Goal: Task Accomplishment & Management: Use online tool/utility

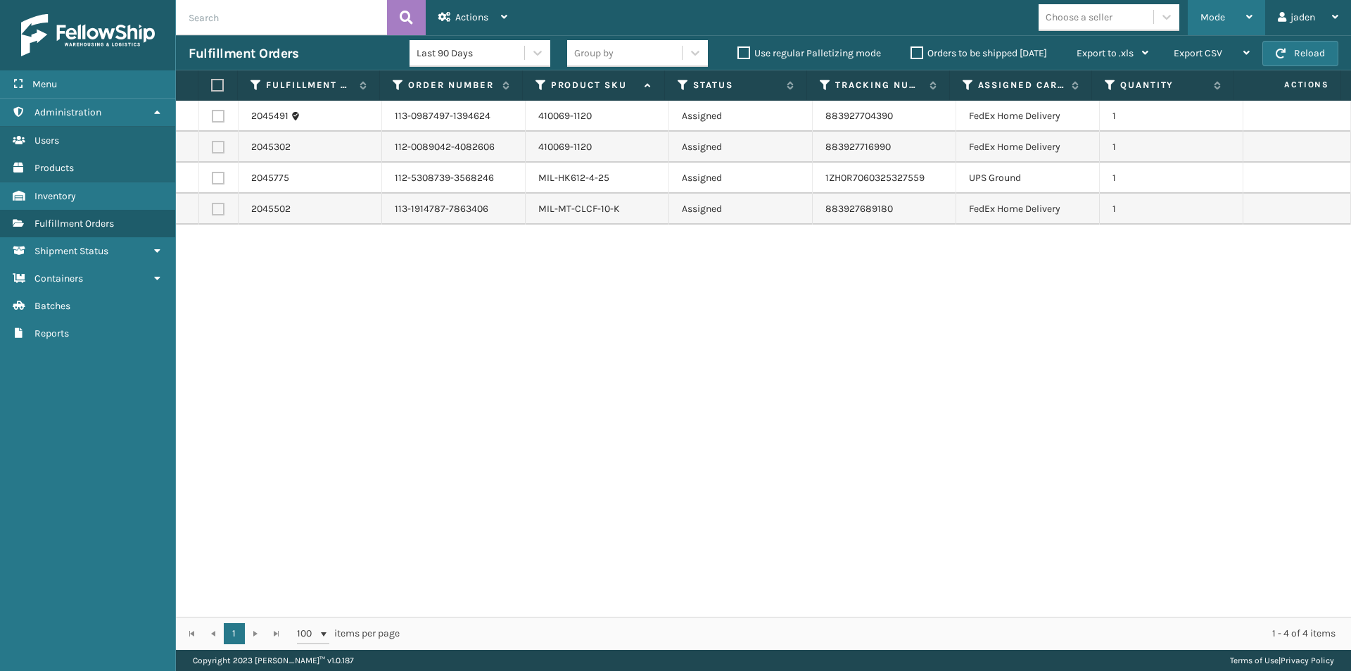
click at [1213, 11] on span "Mode" at bounding box center [1213, 17] width 25 height 12
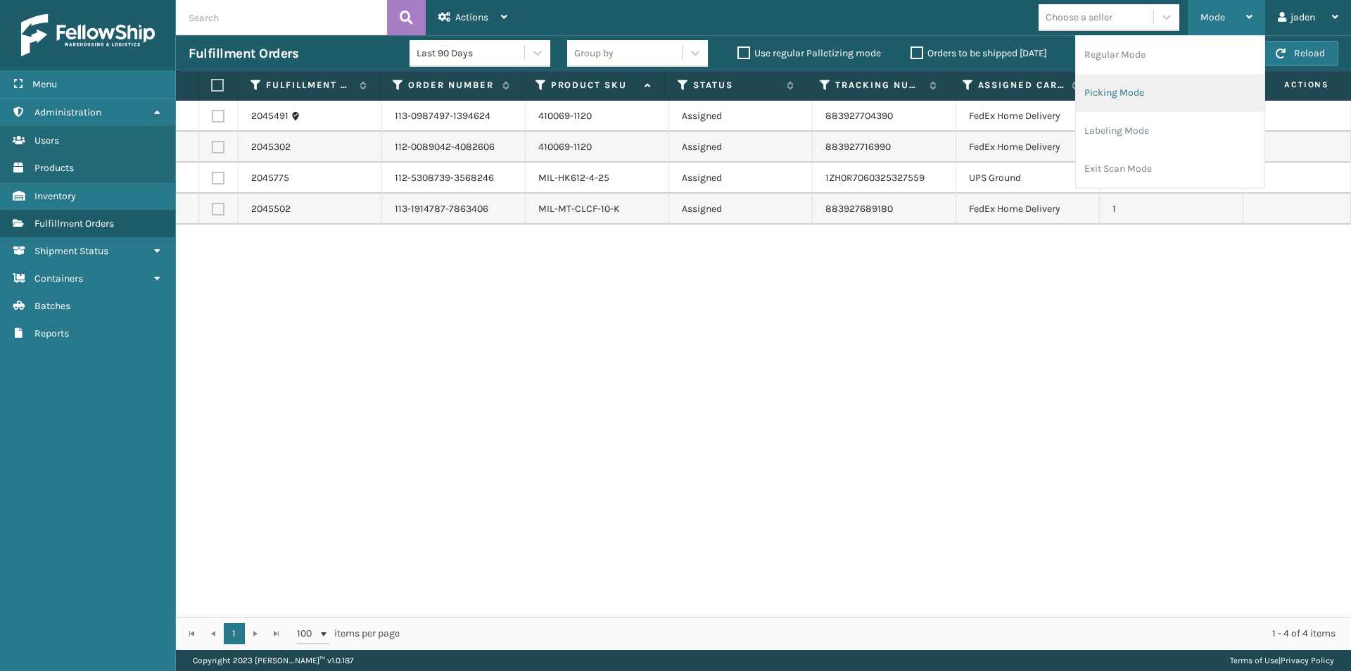
click at [1151, 83] on li "Picking Mode" at bounding box center [1170, 93] width 189 height 38
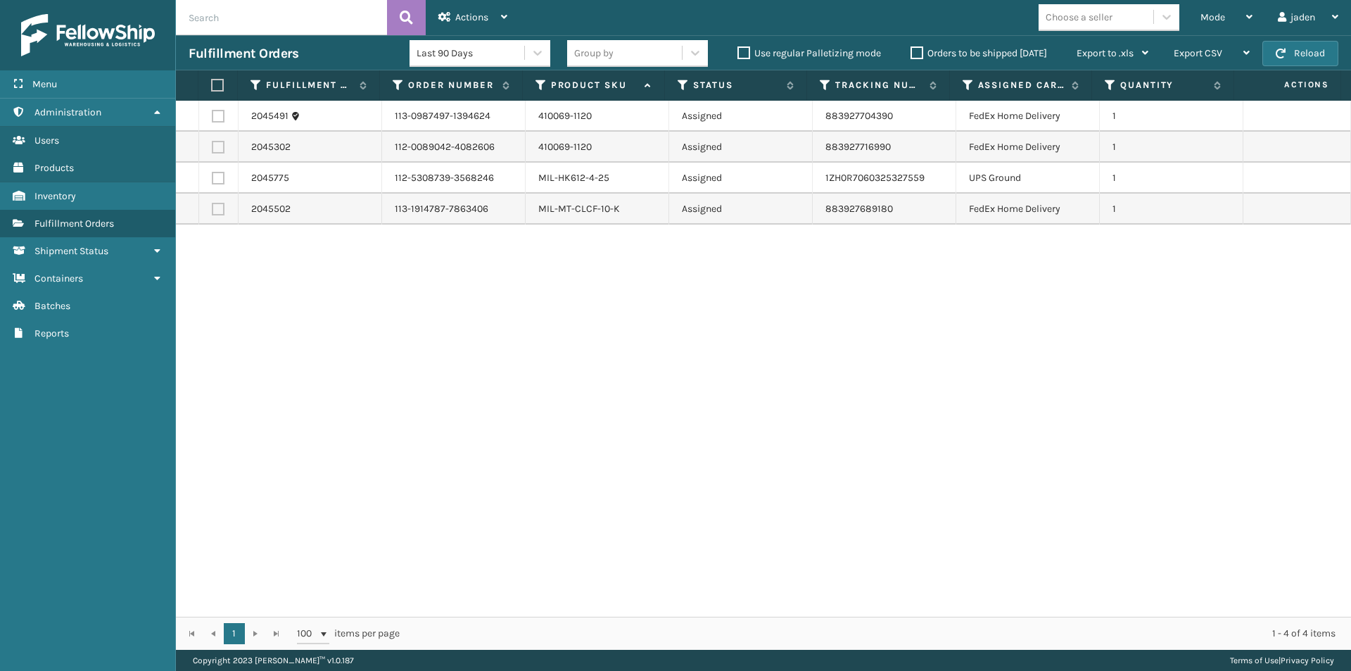
drag, startPoint x: 872, startPoint y: 449, endPoint x: 858, endPoint y: 447, distance: 14.2
drag, startPoint x: 858, startPoint y: 447, endPoint x: 315, endPoint y: 15, distance: 694.1
click at [365, 357] on div "2045491 113-0987497-1394624 410069-1120 Assigned 883927704390 FedEx Home Delive…" at bounding box center [763, 359] width 1175 height 516
drag, startPoint x: 1347, startPoint y: 46, endPoint x: 1335, endPoint y: 49, distance: 12.1
click at [1348, 46] on div "Fulfillment Orders Last 90 Days Group by Use regular Palletizing mode Orders to…" at bounding box center [763, 52] width 1175 height 35
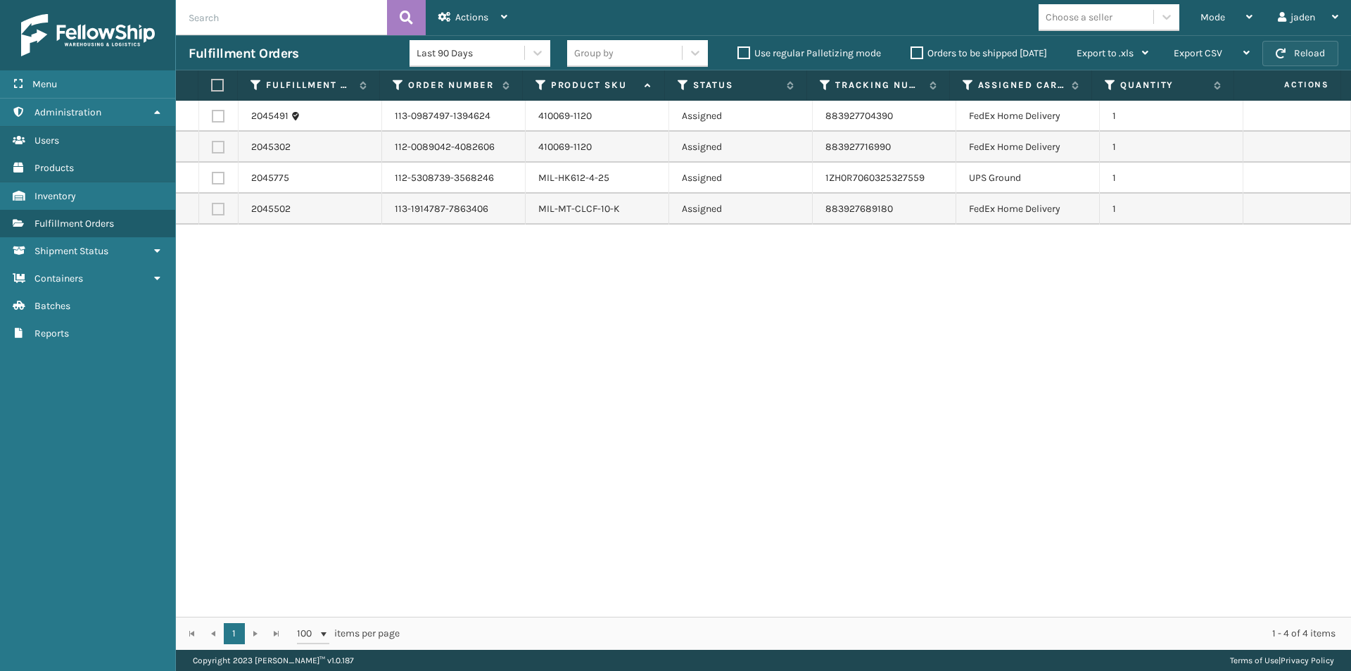
click at [1329, 49] on button "Reload" at bounding box center [1300, 53] width 76 height 25
click at [1326, 53] on button "Reload" at bounding box center [1300, 53] width 76 height 25
click at [222, 144] on label at bounding box center [218, 147] width 13 height 13
click at [213, 144] on input "checkbox" at bounding box center [212, 145] width 1 height 9
checkbox input "true"
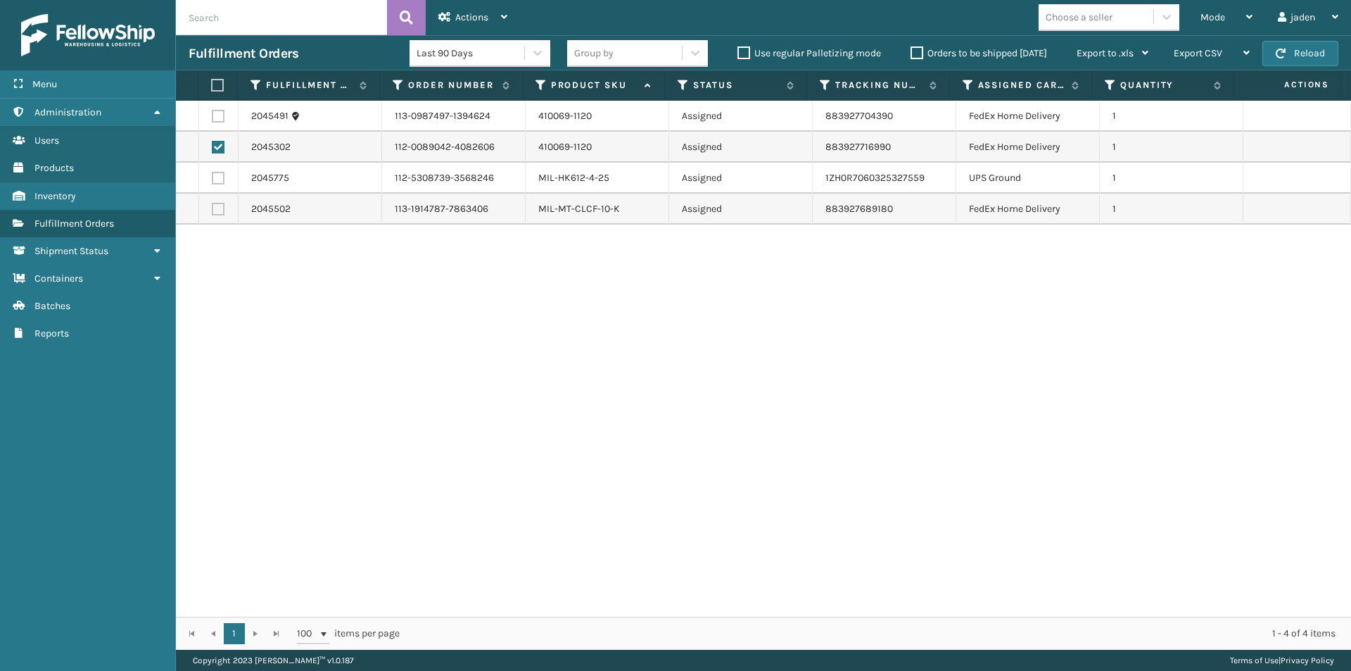
click at [216, 85] on label at bounding box center [215, 85] width 9 height 13
click at [212, 85] on input "checkbox" at bounding box center [211, 85] width 1 height 9
checkbox input "true"
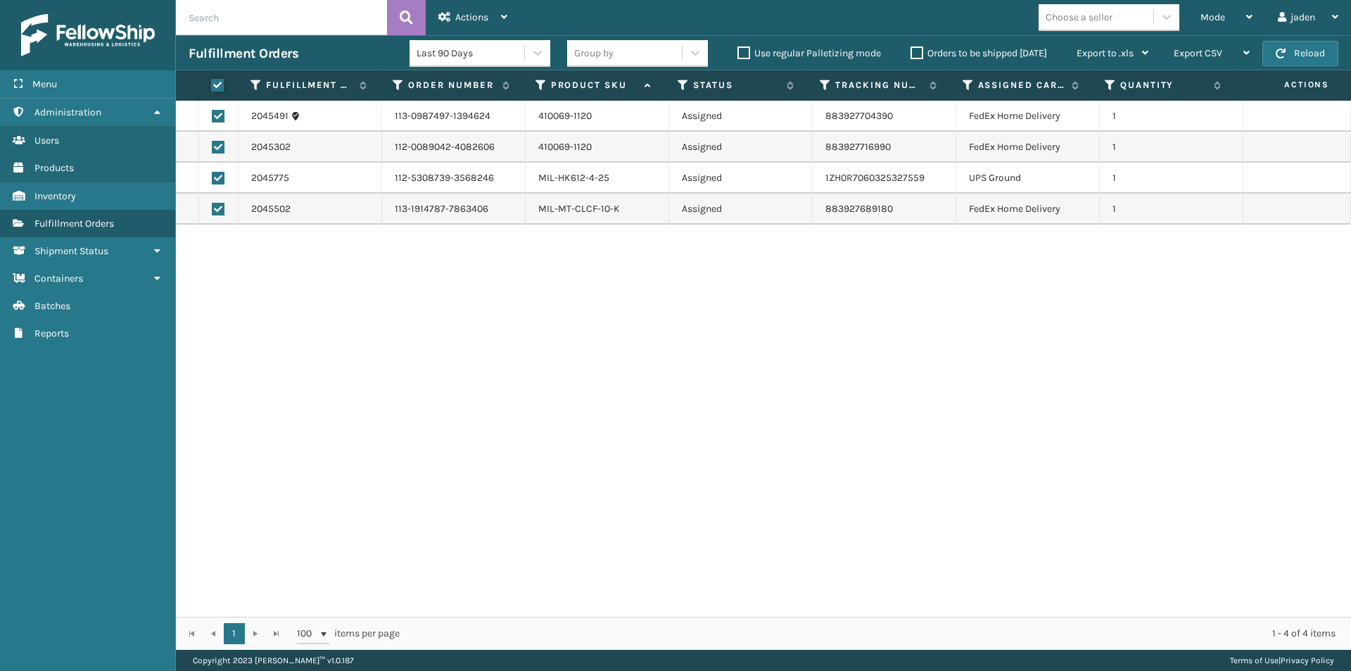
checkbox input "true"
click at [216, 85] on label at bounding box center [215, 85] width 9 height 13
click at [212, 85] on input "checkbox" at bounding box center [211, 85] width 1 height 9
checkbox input "false"
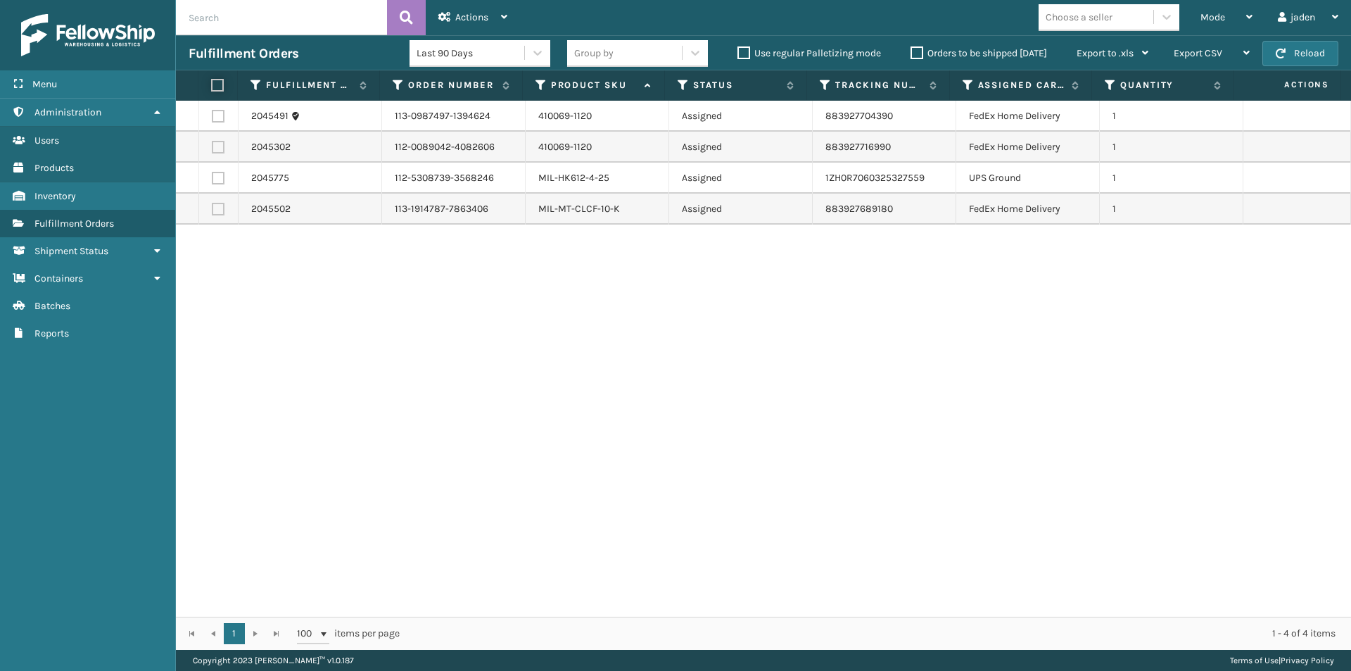
checkbox input "false"
click at [1319, 46] on button "Reload" at bounding box center [1300, 53] width 76 height 25
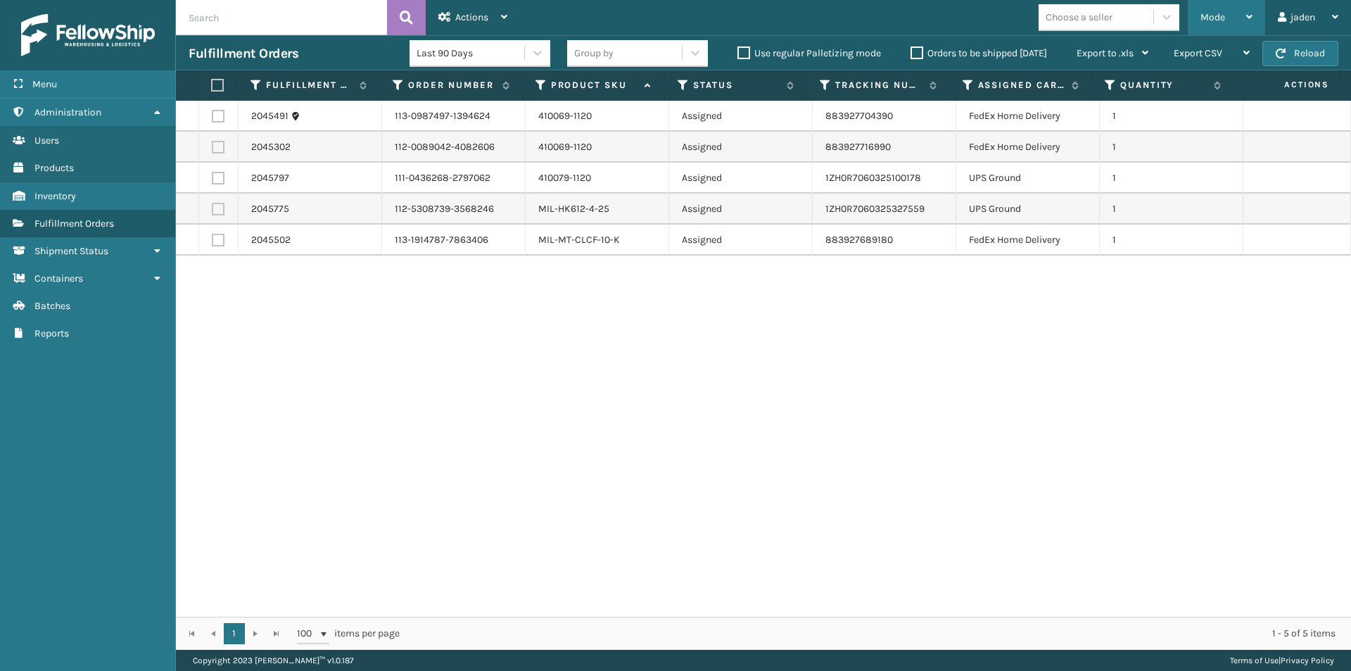
click at [1247, 6] on div "Mode" at bounding box center [1227, 17] width 52 height 35
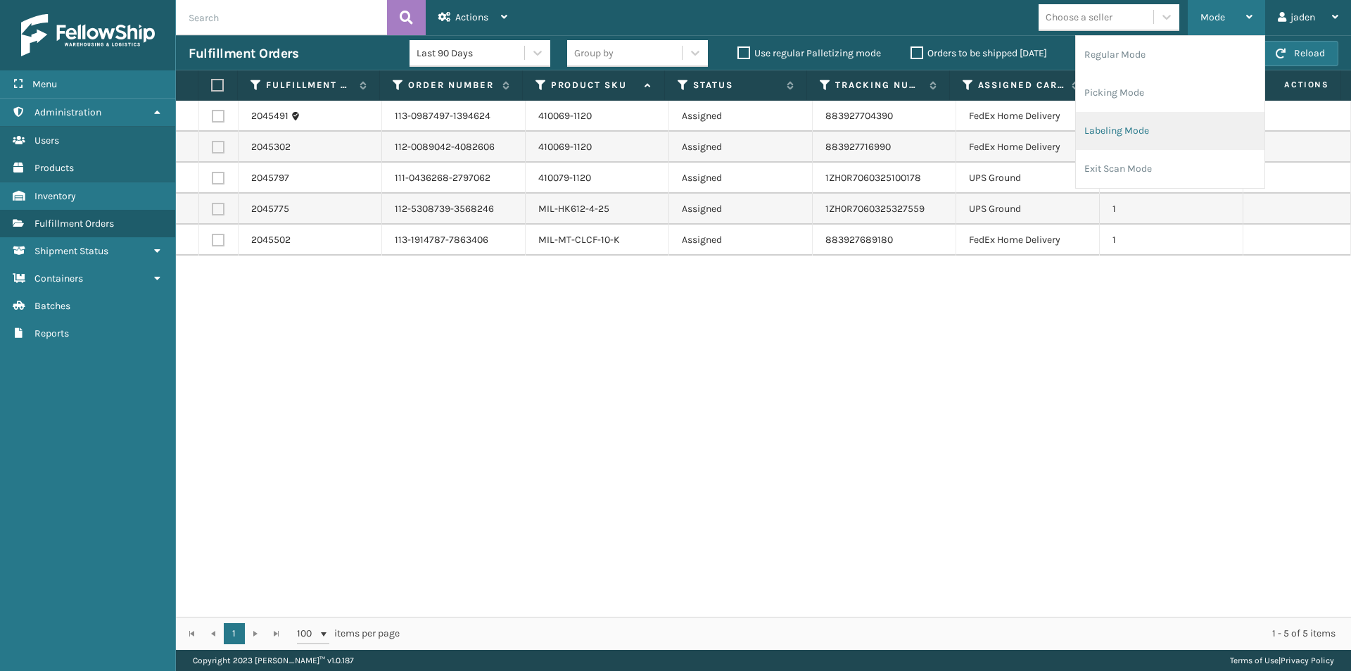
click at [1131, 126] on li "Labeling Mode" at bounding box center [1170, 131] width 189 height 38
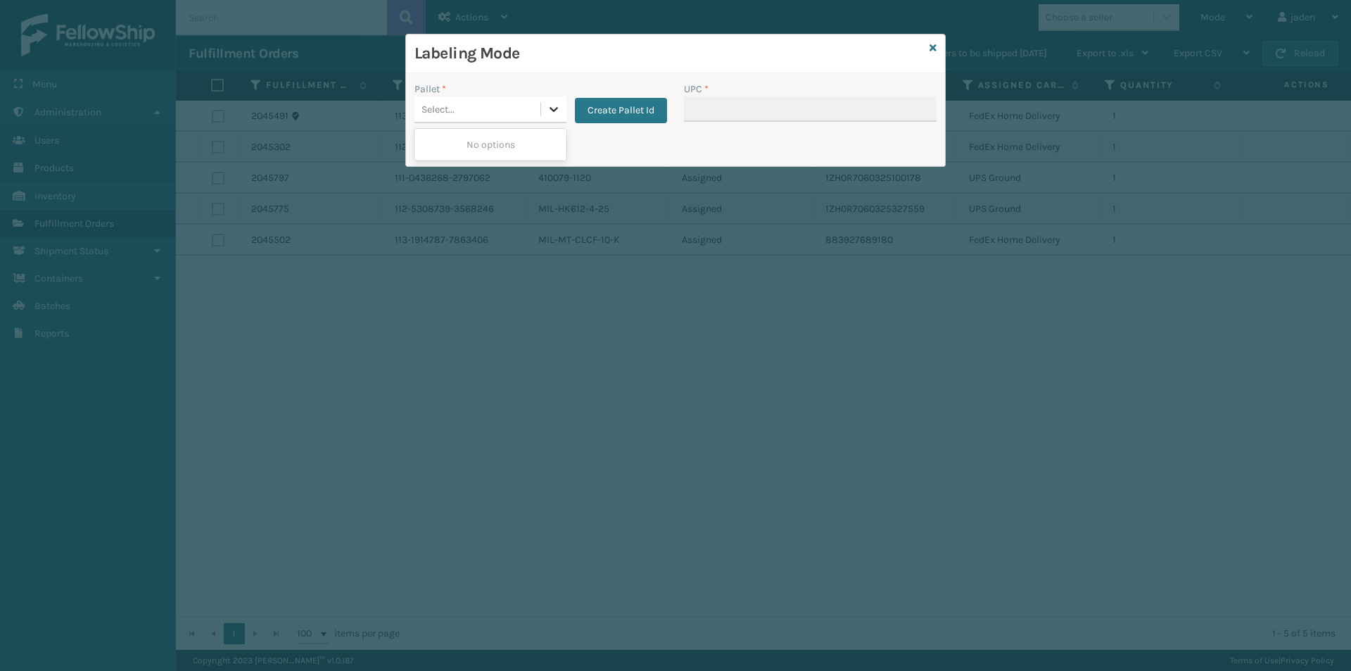
click at [559, 108] on icon at bounding box center [554, 109] width 14 height 14
click at [588, 103] on button "Create Pallet Id" at bounding box center [621, 110] width 92 height 25
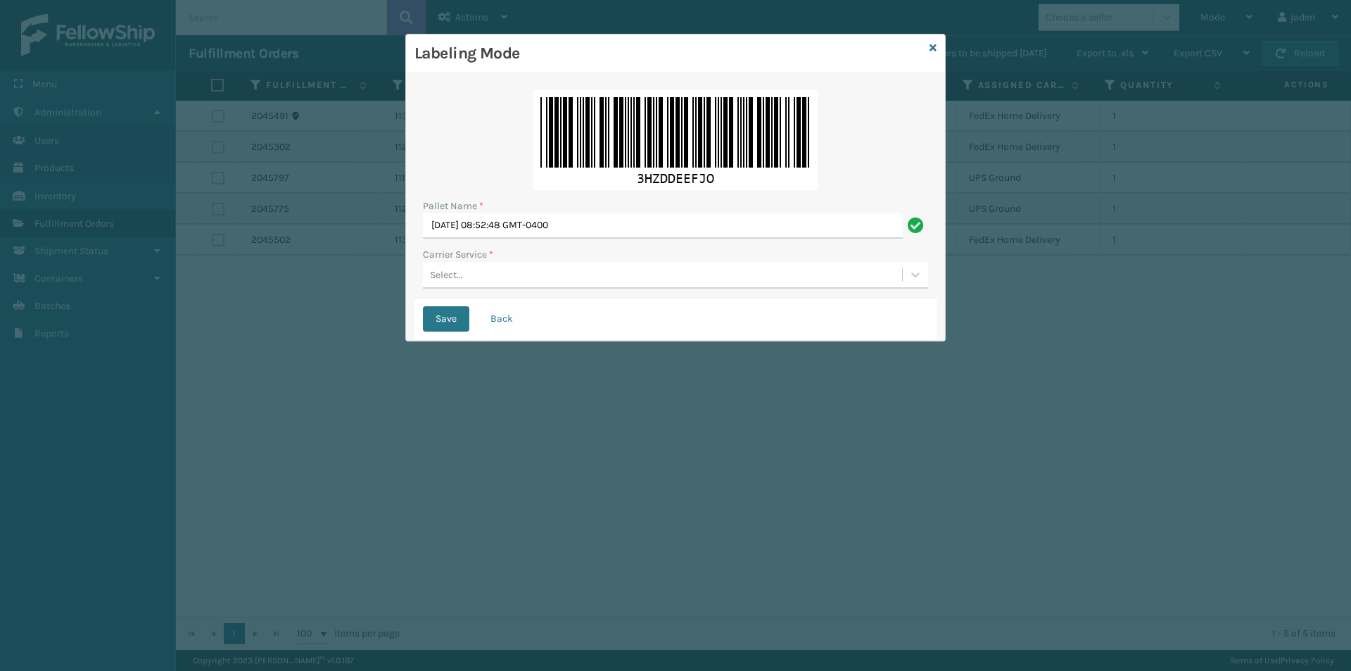
click at [526, 281] on div "Select..." at bounding box center [662, 274] width 479 height 23
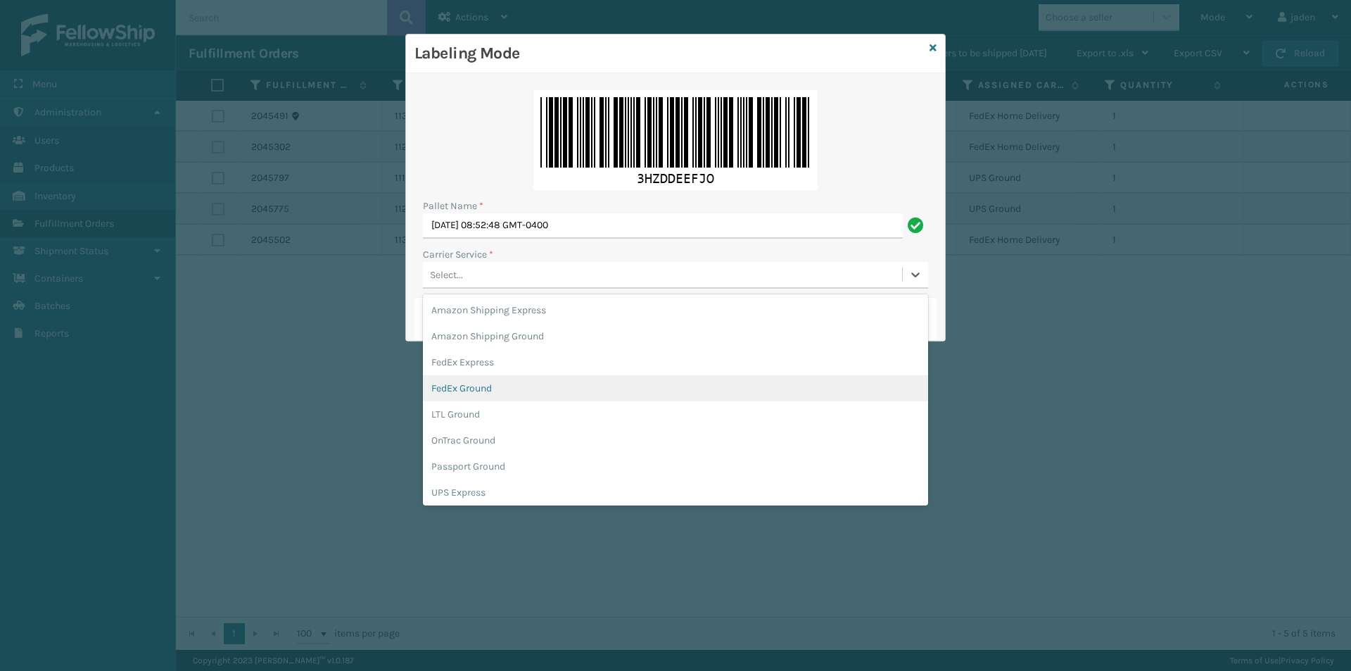
click at [521, 377] on div "FedEx Ground" at bounding box center [675, 388] width 505 height 26
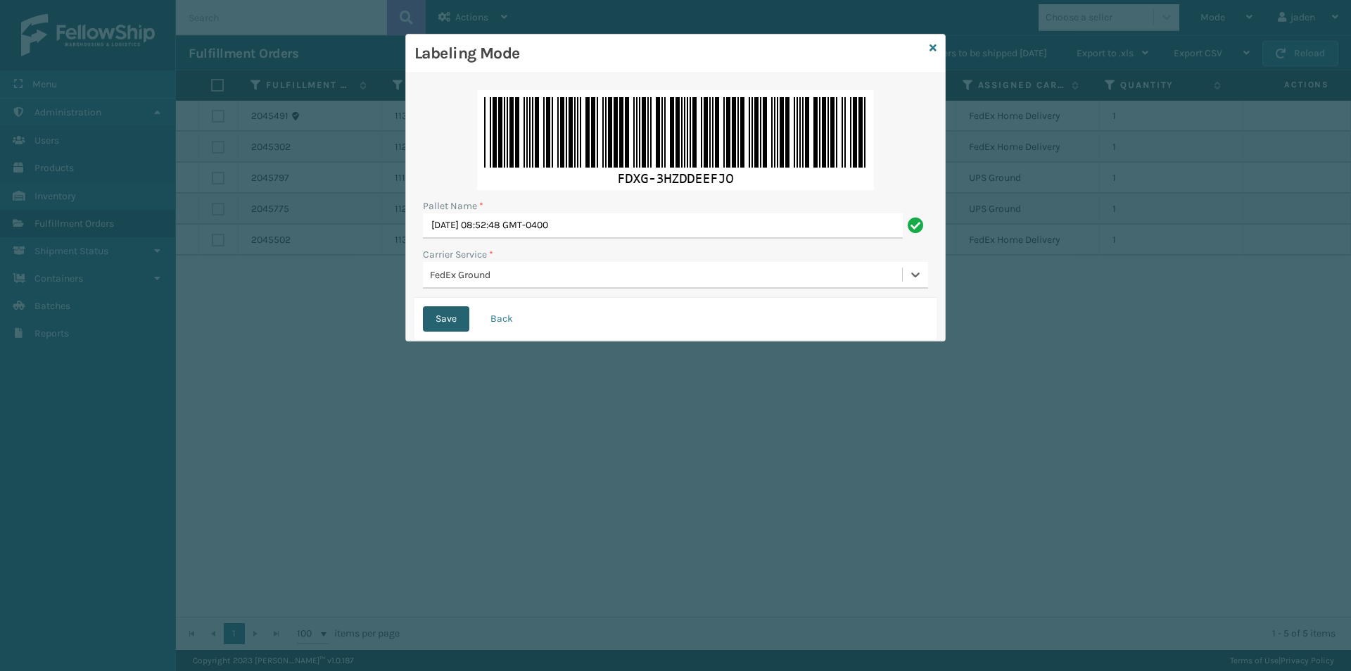
click at [450, 315] on button "Save" at bounding box center [446, 318] width 46 height 25
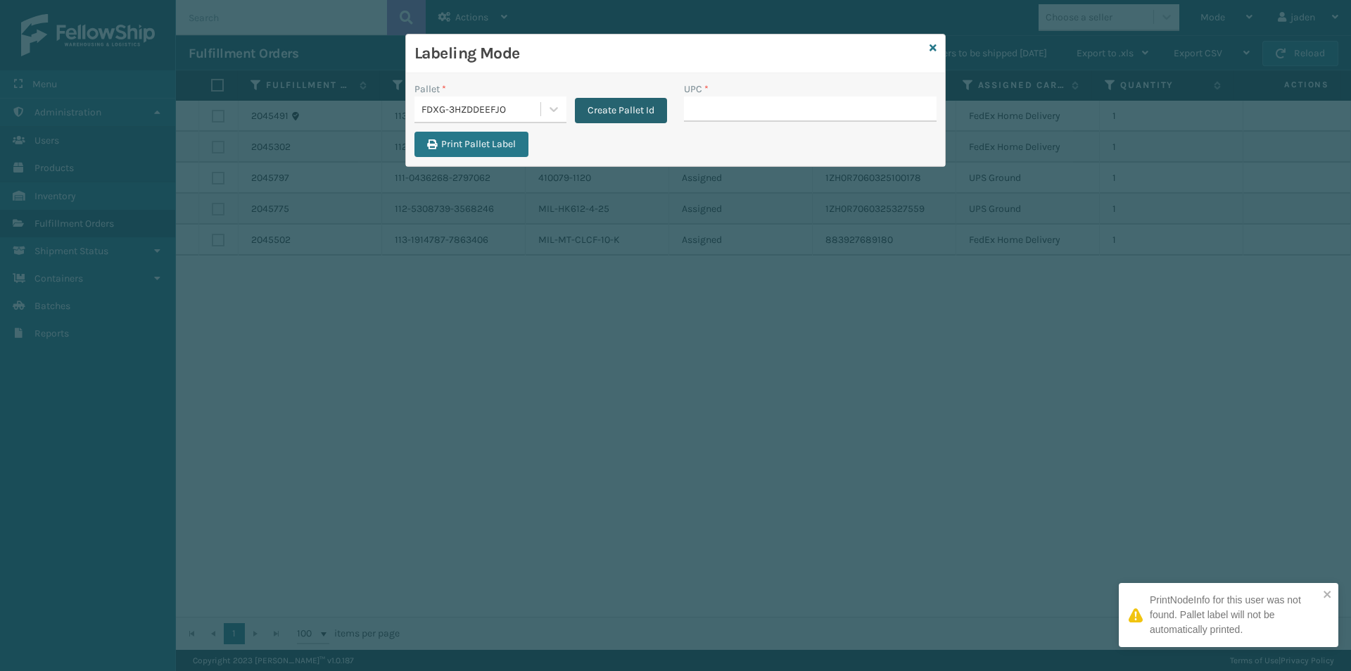
click at [618, 103] on button "Create Pallet Id" at bounding box center [621, 110] width 92 height 25
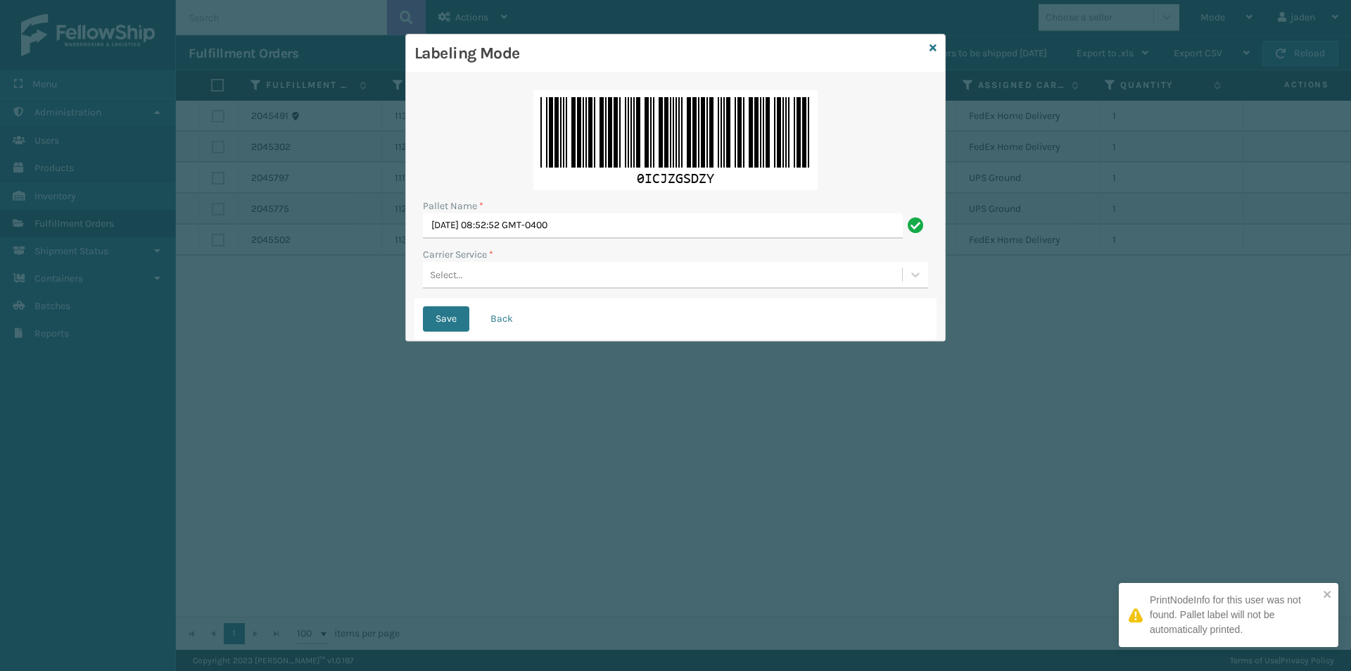
click at [568, 282] on div "Select..." at bounding box center [662, 274] width 479 height 23
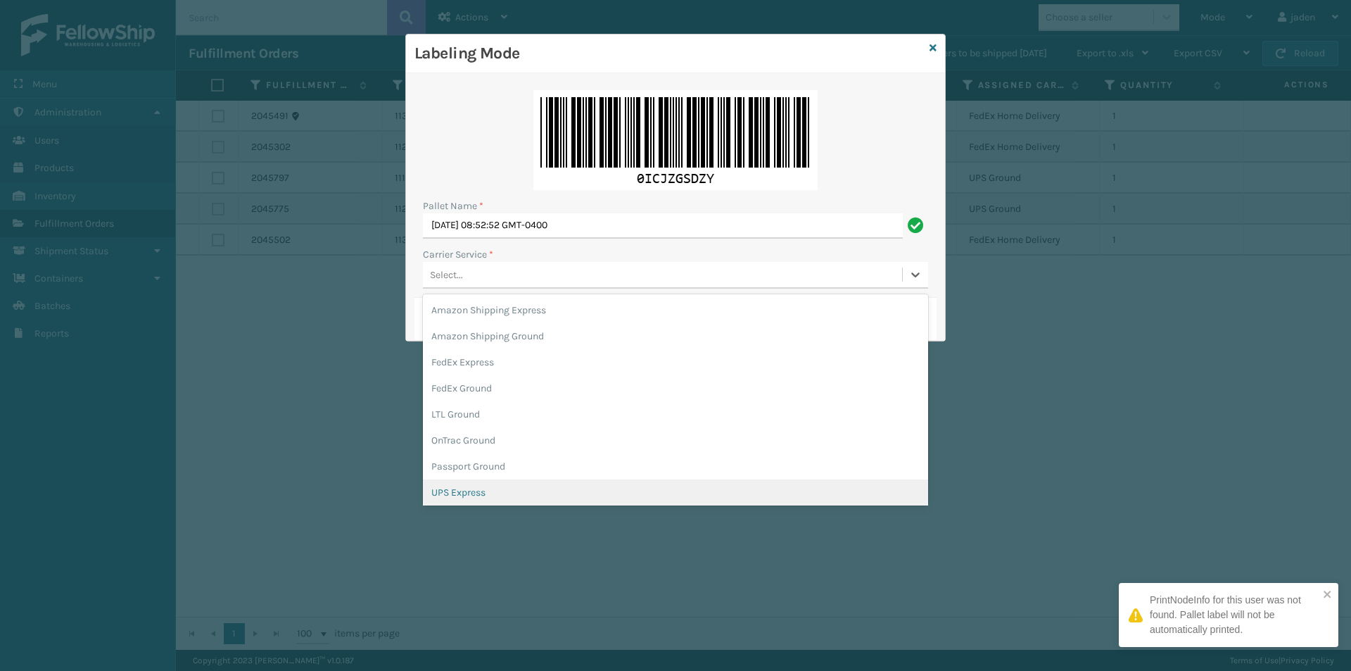
scroll to position [81, 0]
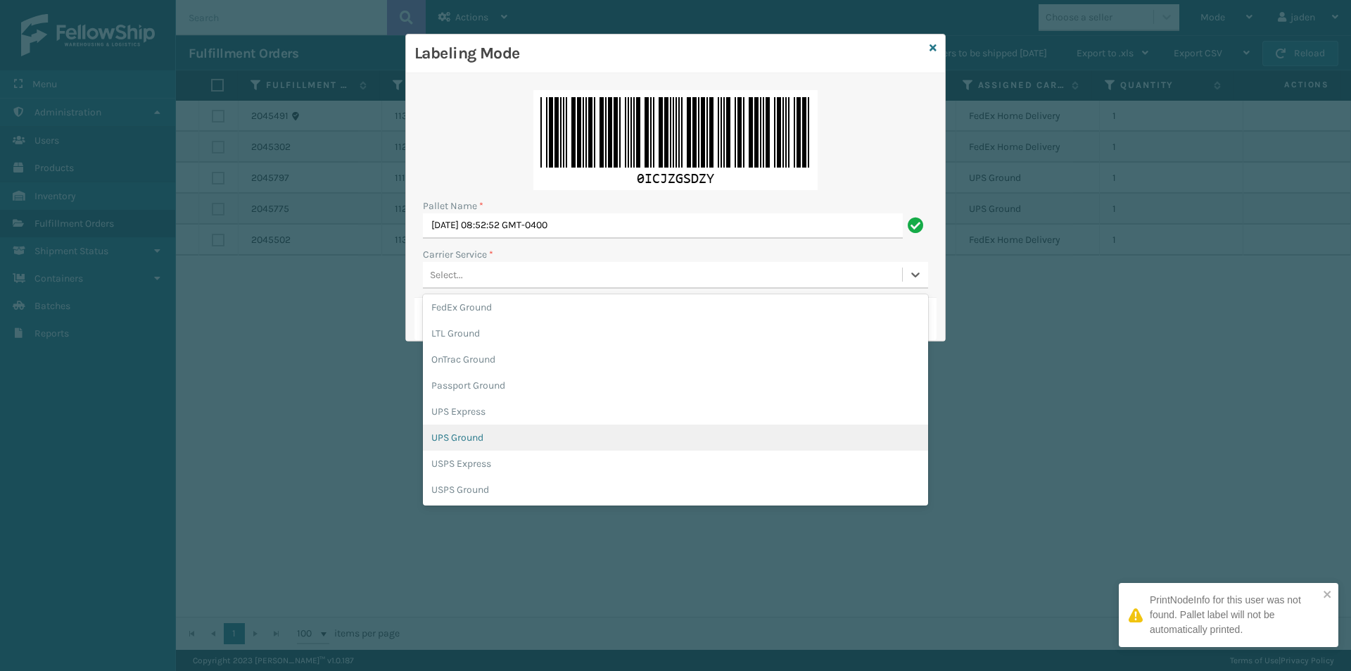
click at [464, 441] on div "UPS Ground" at bounding box center [675, 437] width 505 height 26
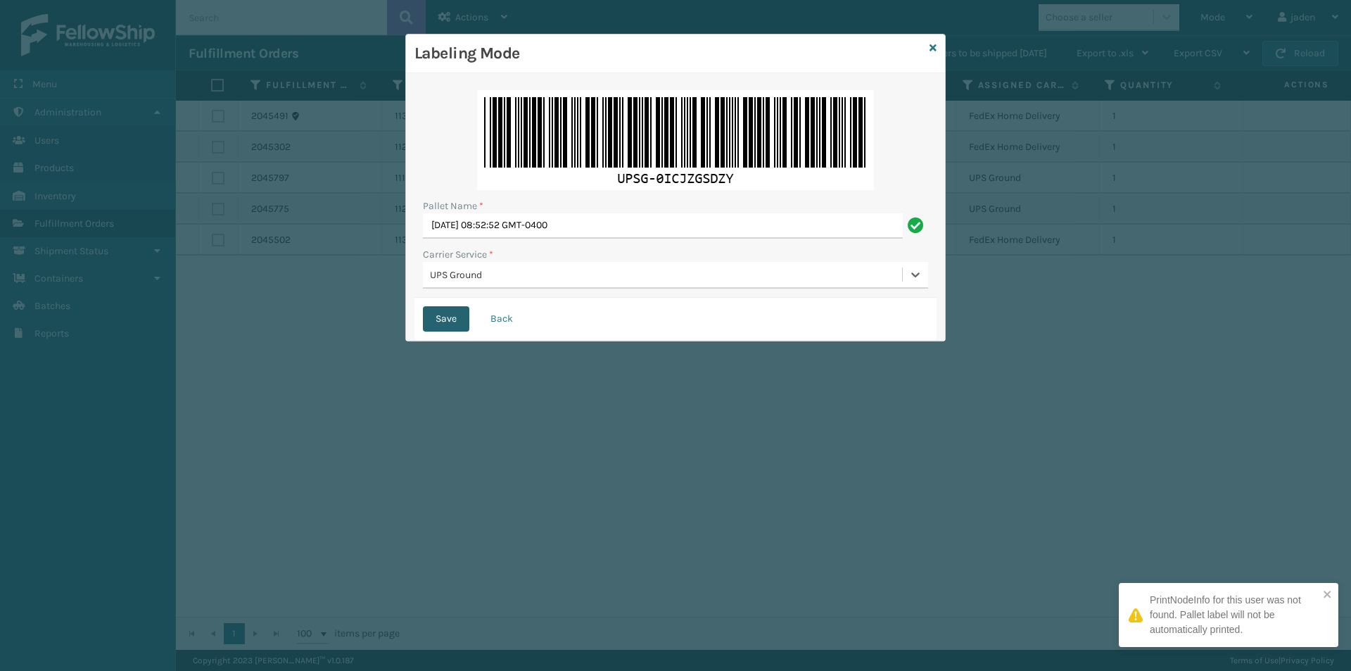
click at [437, 306] on button "Save" at bounding box center [446, 318] width 46 height 25
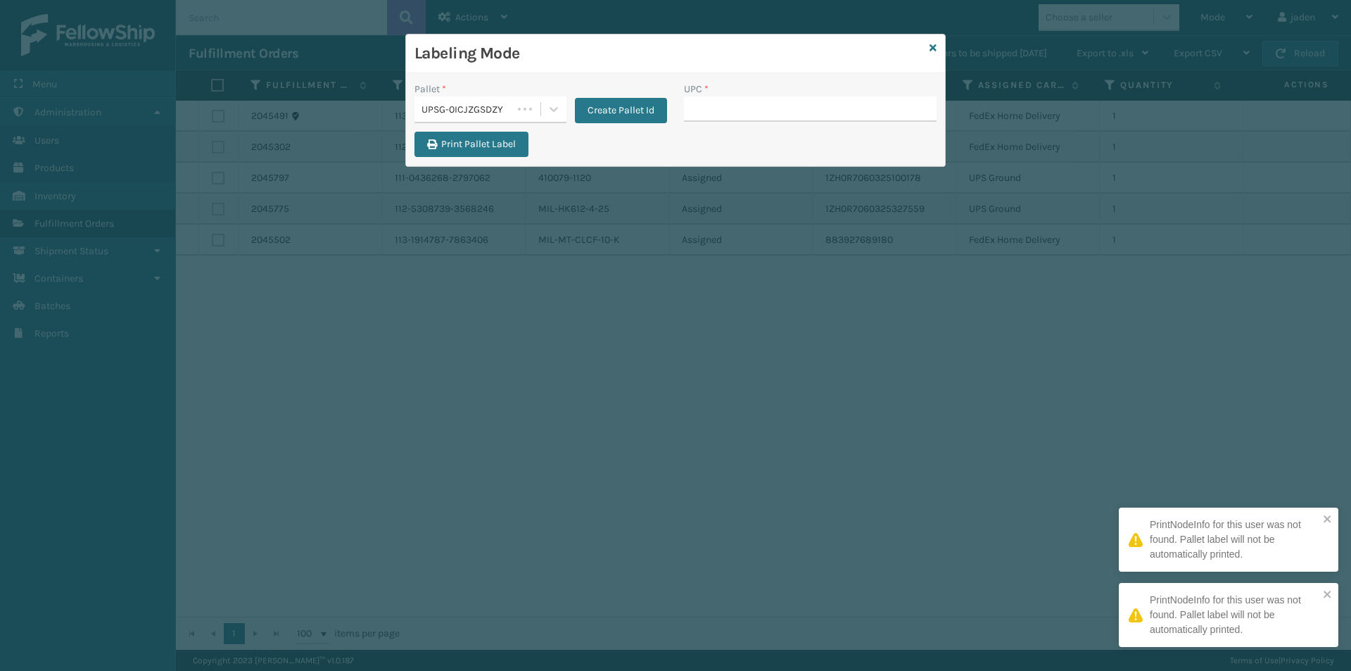
click at [437, 315] on div "Labeling Mode Pallet * UPSG-0ICJZGSDZY Create Pallet Id UPC * Print Pallet Label" at bounding box center [675, 335] width 1351 height 671
click at [556, 101] on div at bounding box center [553, 108] width 25 height 25
click at [486, 143] on div "FDXG-3HZDDEEFJO" at bounding box center [490, 148] width 152 height 32
click at [766, 104] on input "UPC *" at bounding box center [810, 108] width 253 height 25
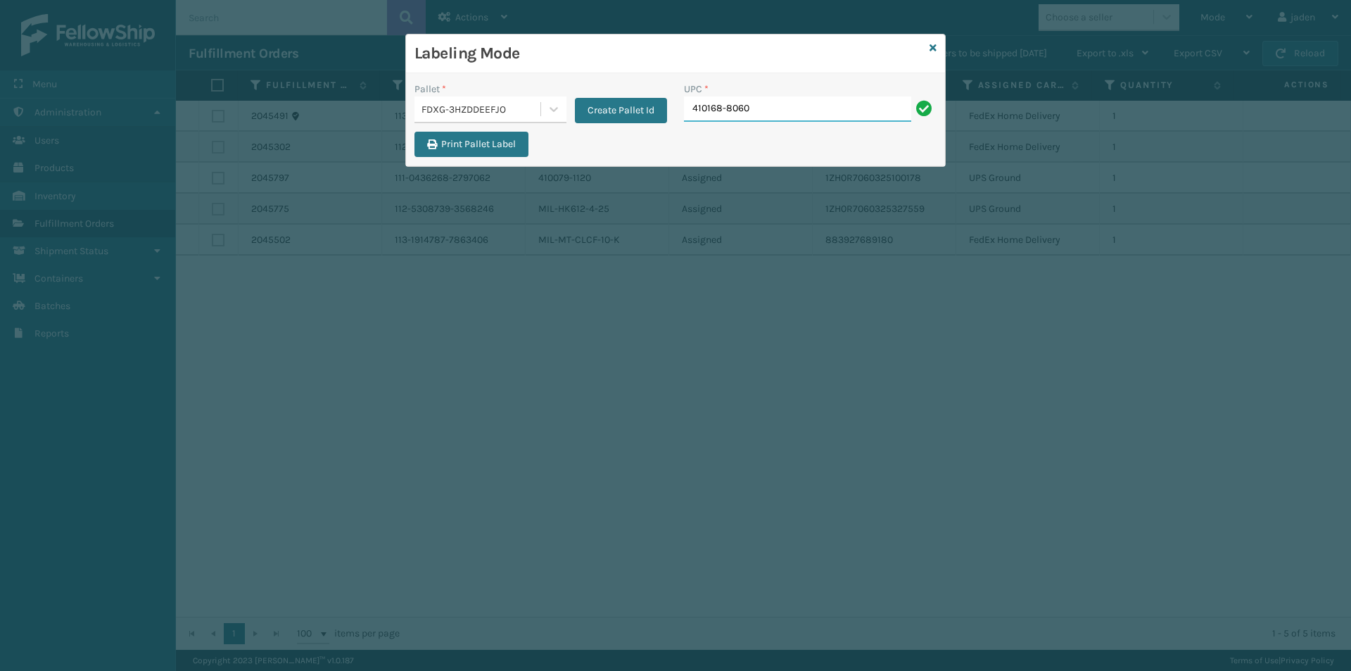
type input "410168-8060"
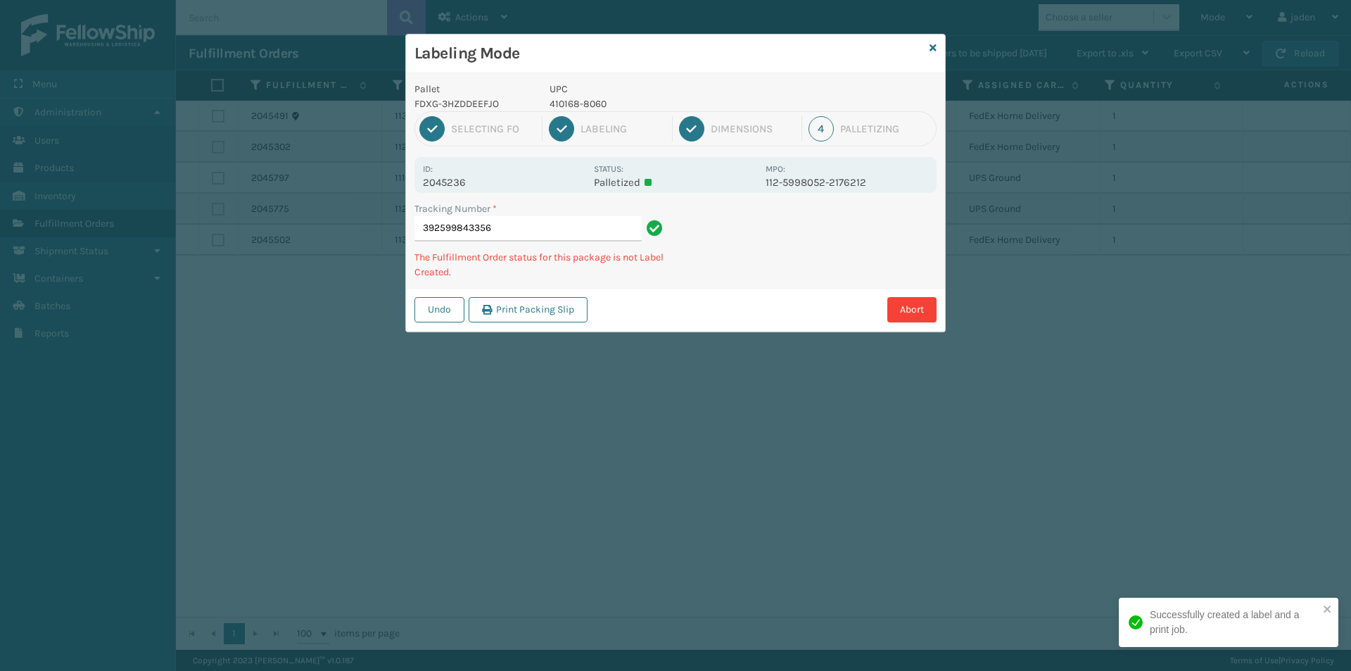
type input "3925998433564"
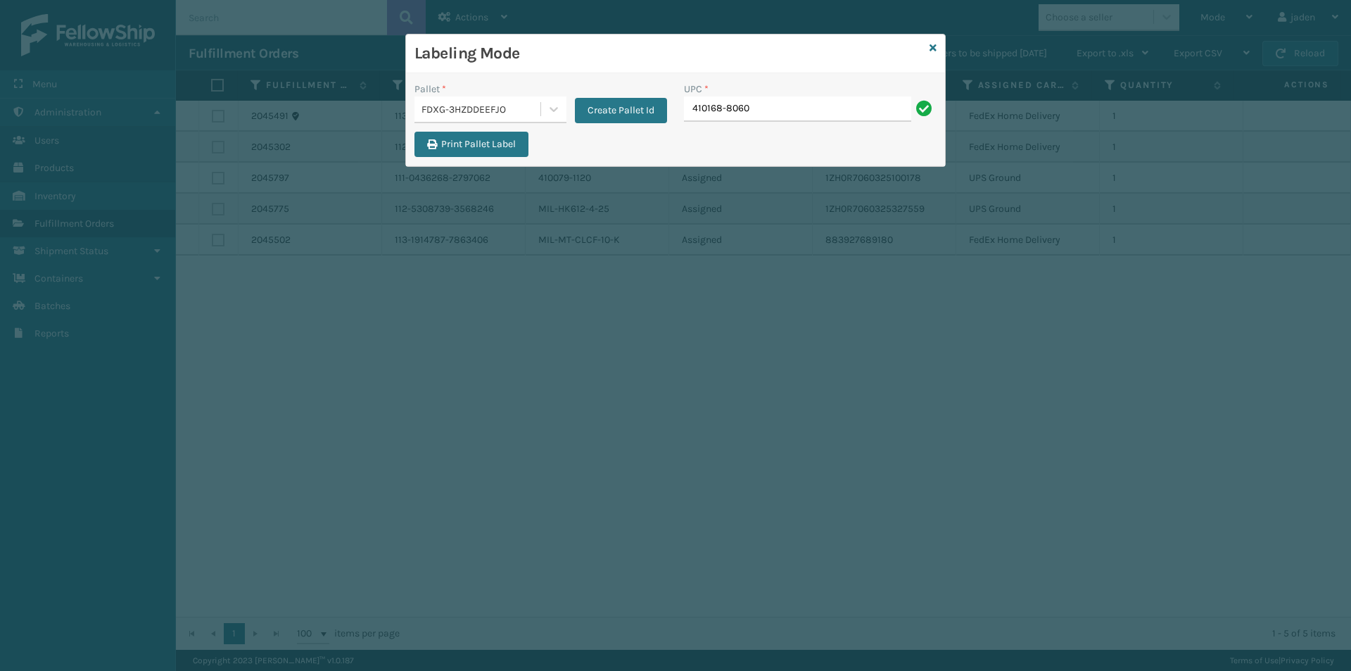
type input "410168-8060"
type input "4101689-8060"
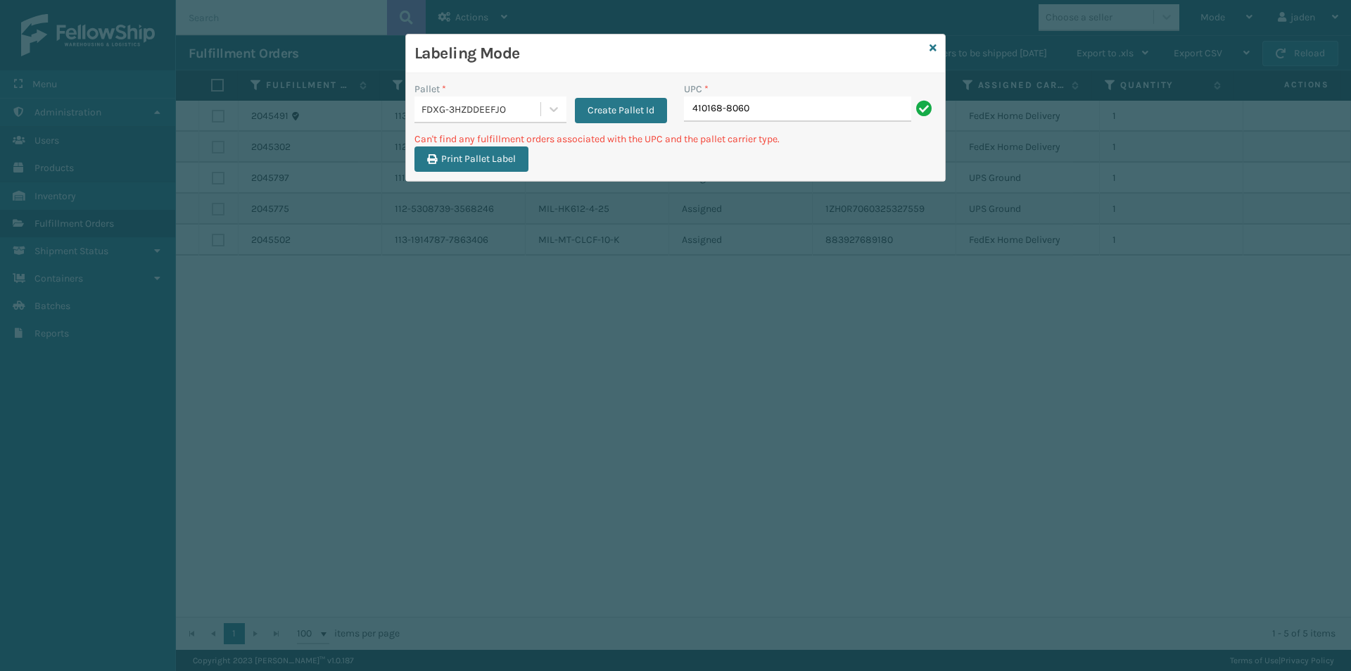
type input "410168-8060"
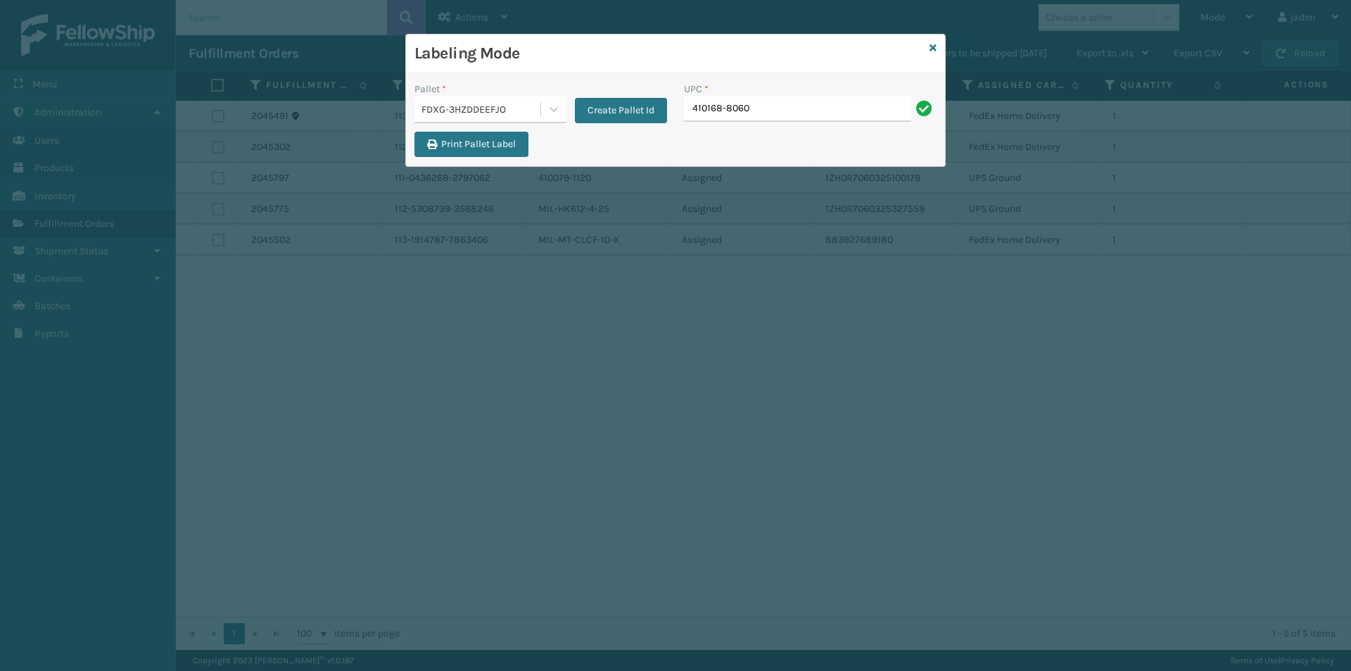
type input "410168-8060"
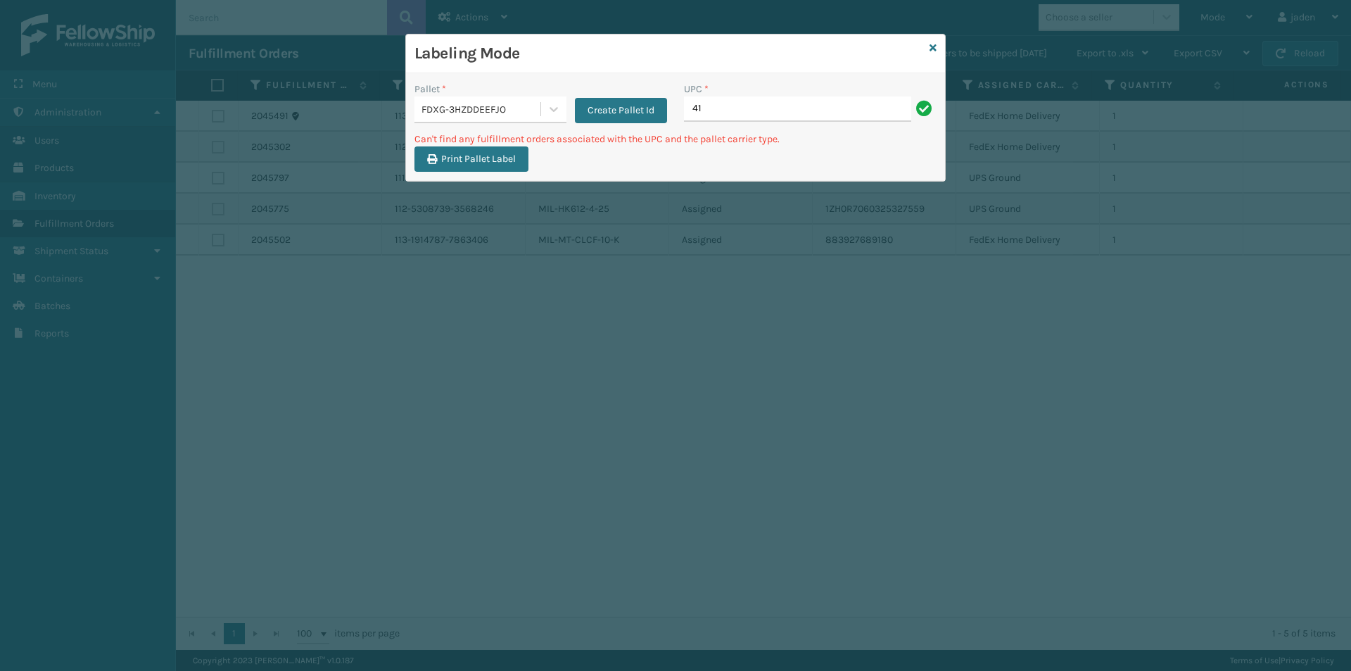
type input "4"
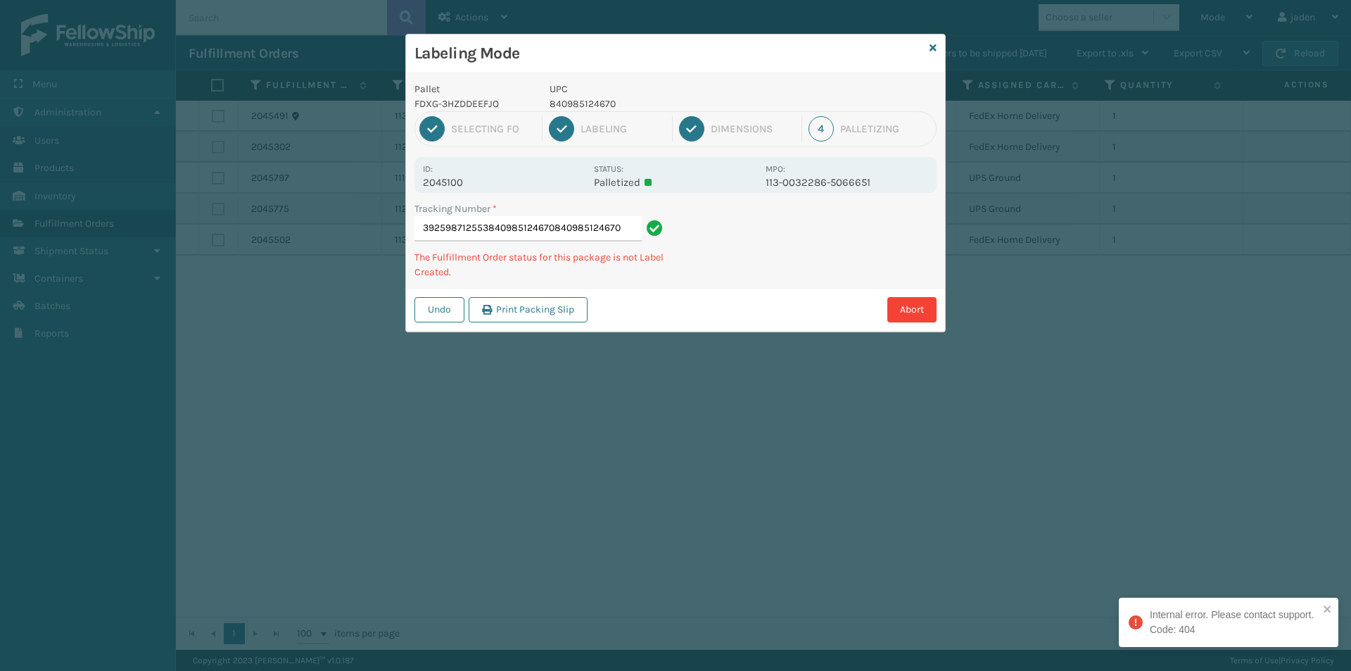
type input "392598712553840985124670840985124670"
type input "392597359690840985121280"
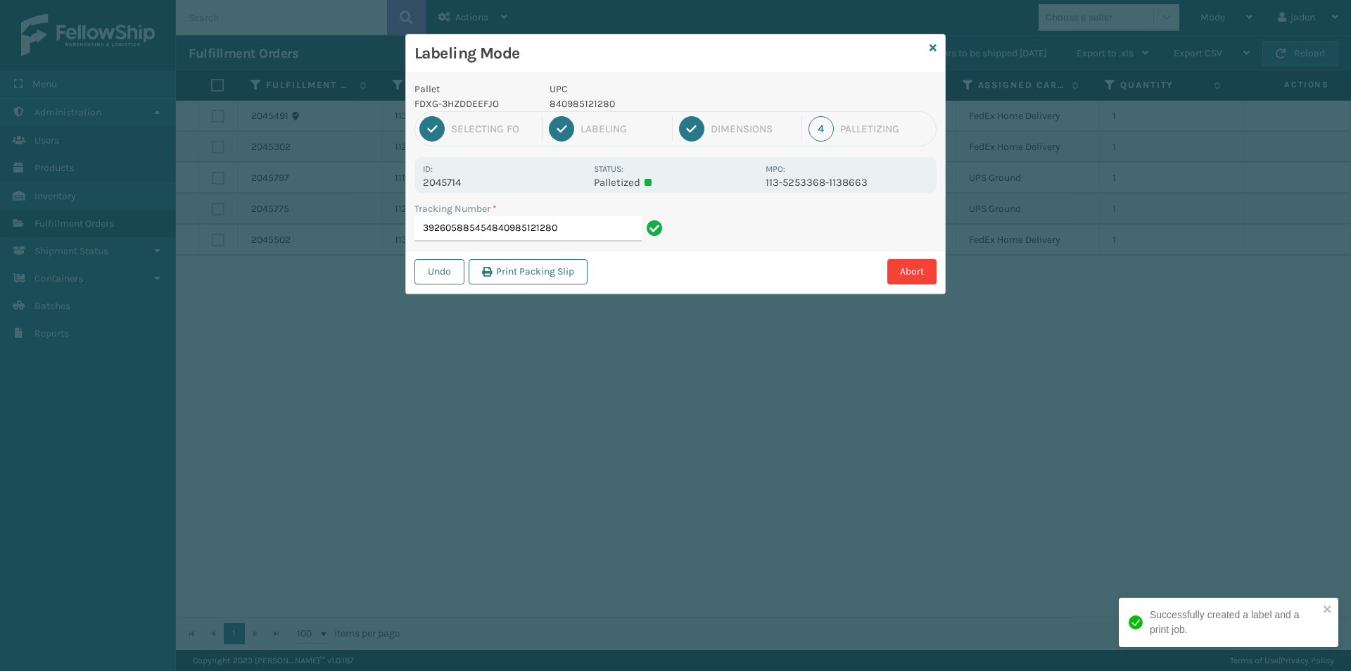
type input "392605885454840985121280"
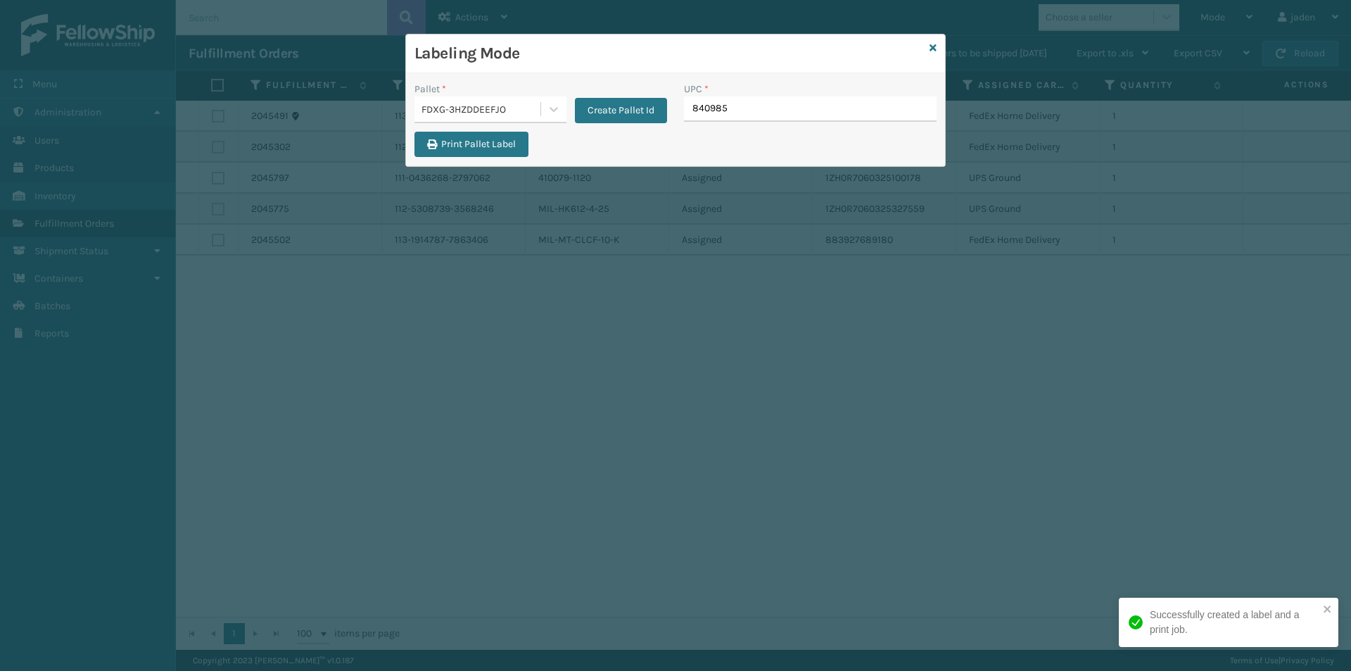
type input "8409851"
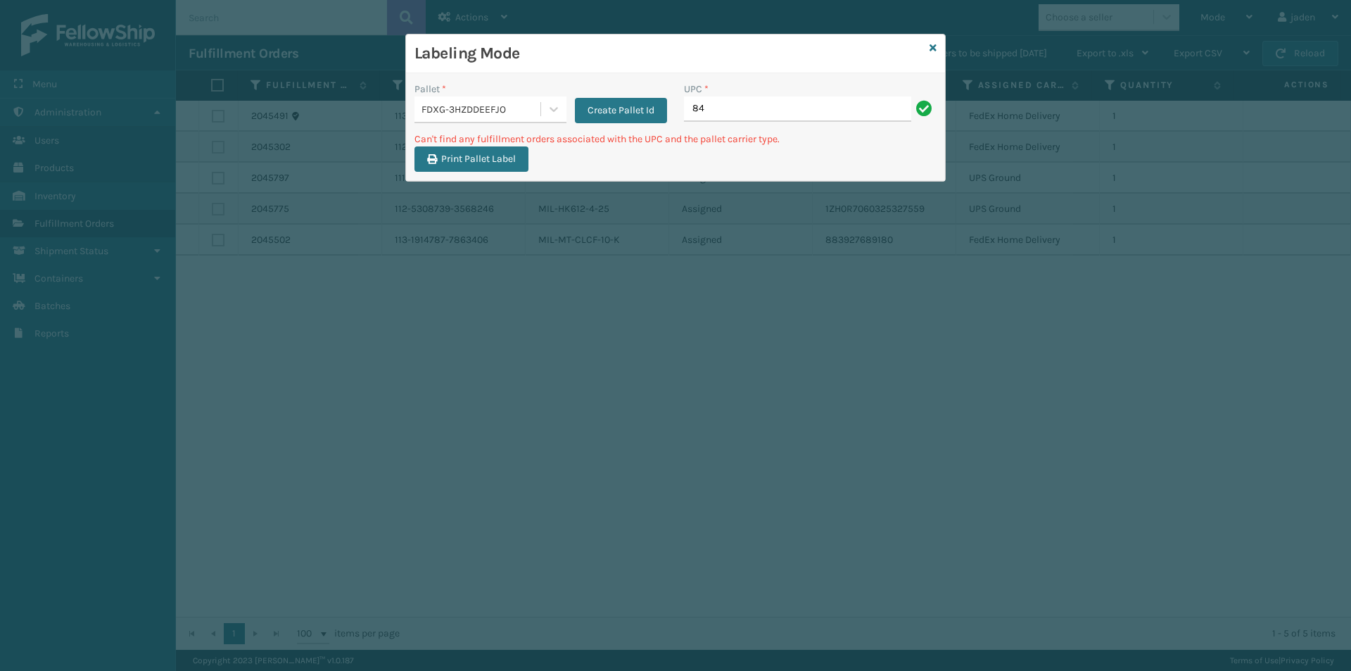
type input "8"
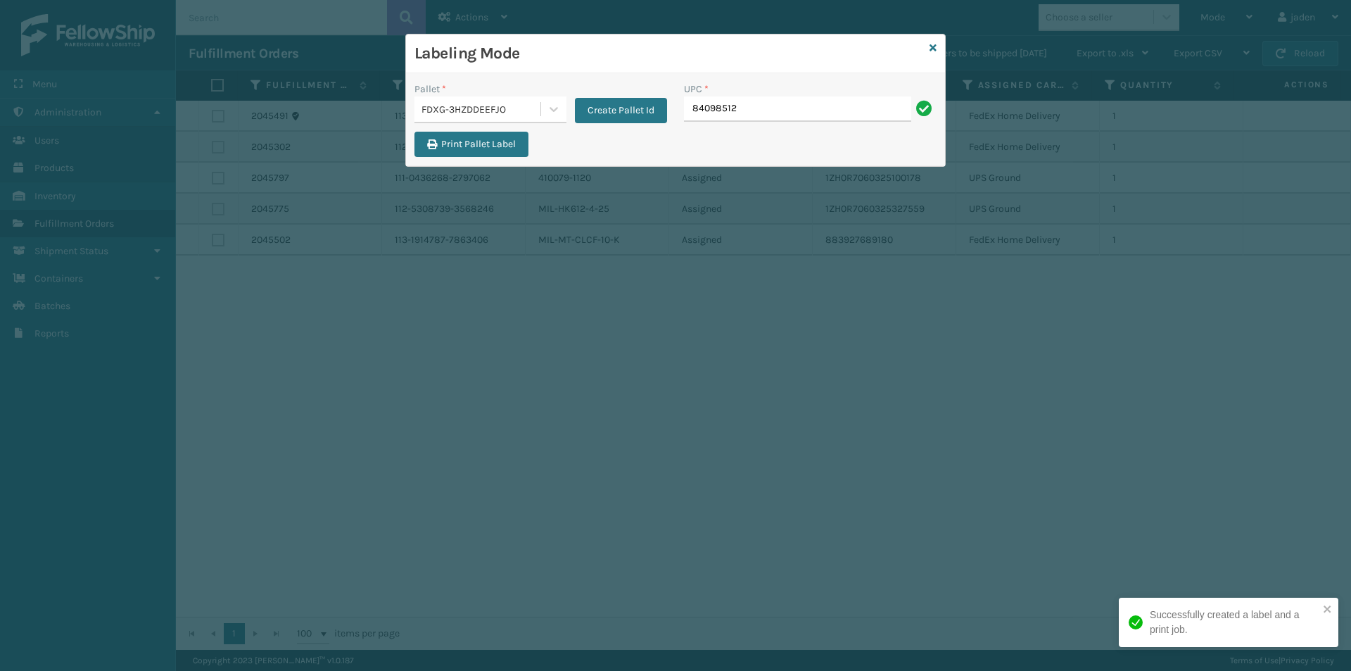
type input "840985124"
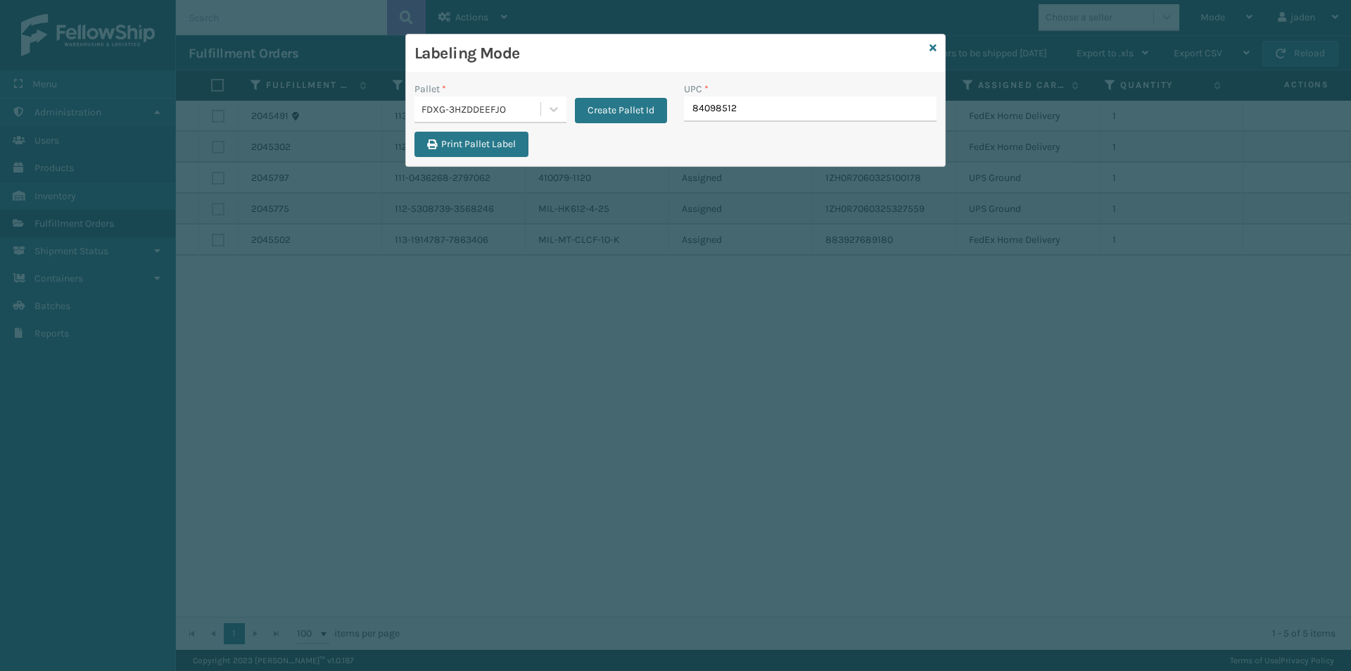
type input "840985126"
click at [937, 48] on div "Labeling Mode" at bounding box center [675, 53] width 539 height 39
click at [935, 48] on icon at bounding box center [933, 48] width 7 height 10
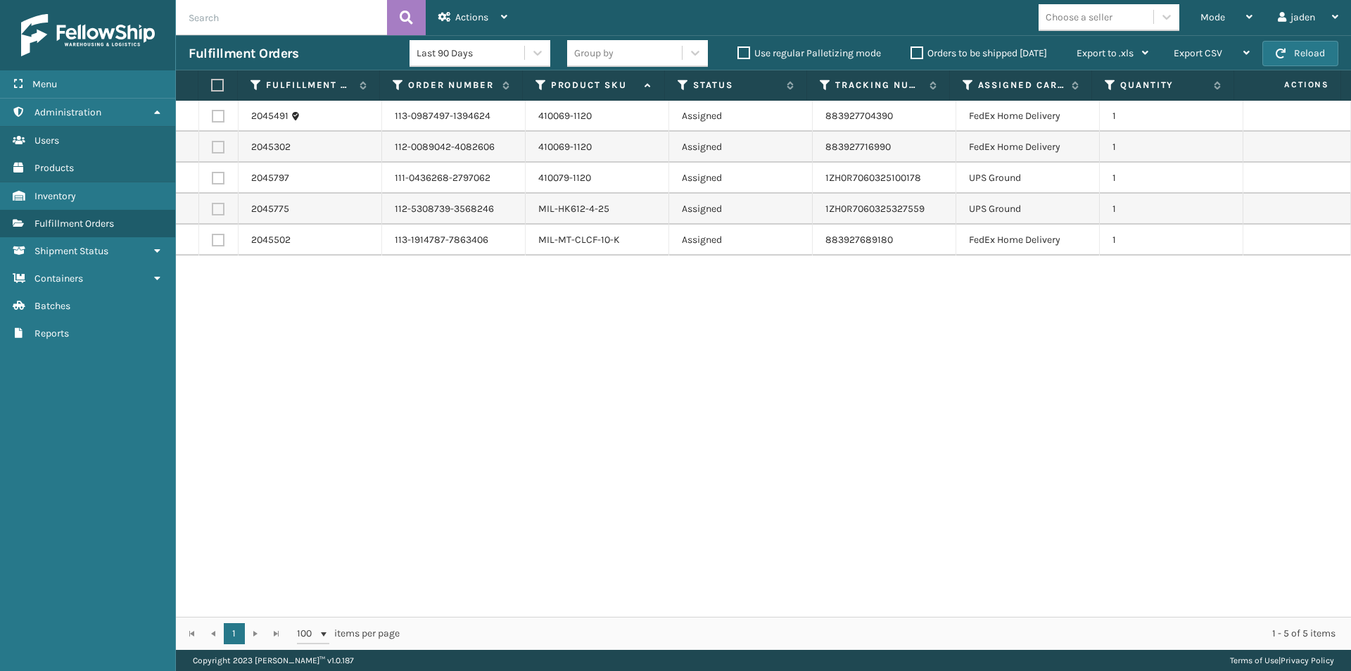
drag, startPoint x: 928, startPoint y: 354, endPoint x: 504, endPoint y: 353, distance: 424.3
click at [506, 353] on div "2045491 113-0987497-1394624 410069-1120 Assigned 883927704390 FedEx Home Delive…" at bounding box center [763, 359] width 1175 height 516
click at [220, 179] on label at bounding box center [218, 178] width 13 height 13
click at [213, 179] on input "checkbox" at bounding box center [212, 176] width 1 height 9
checkbox input "true"
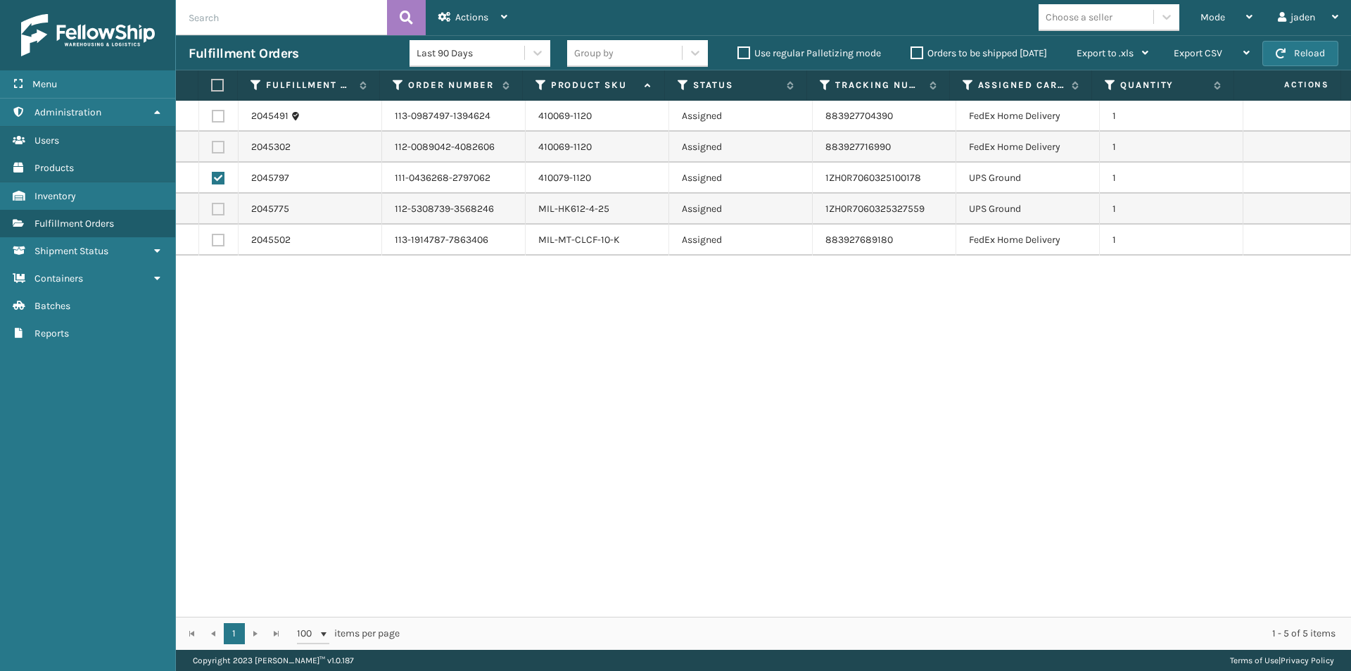
click at [214, 210] on label at bounding box center [218, 209] width 13 height 13
click at [213, 210] on input "checkbox" at bounding box center [212, 207] width 1 height 9
checkbox input "true"
click at [450, 8] on div "Actions" at bounding box center [472, 17] width 69 height 35
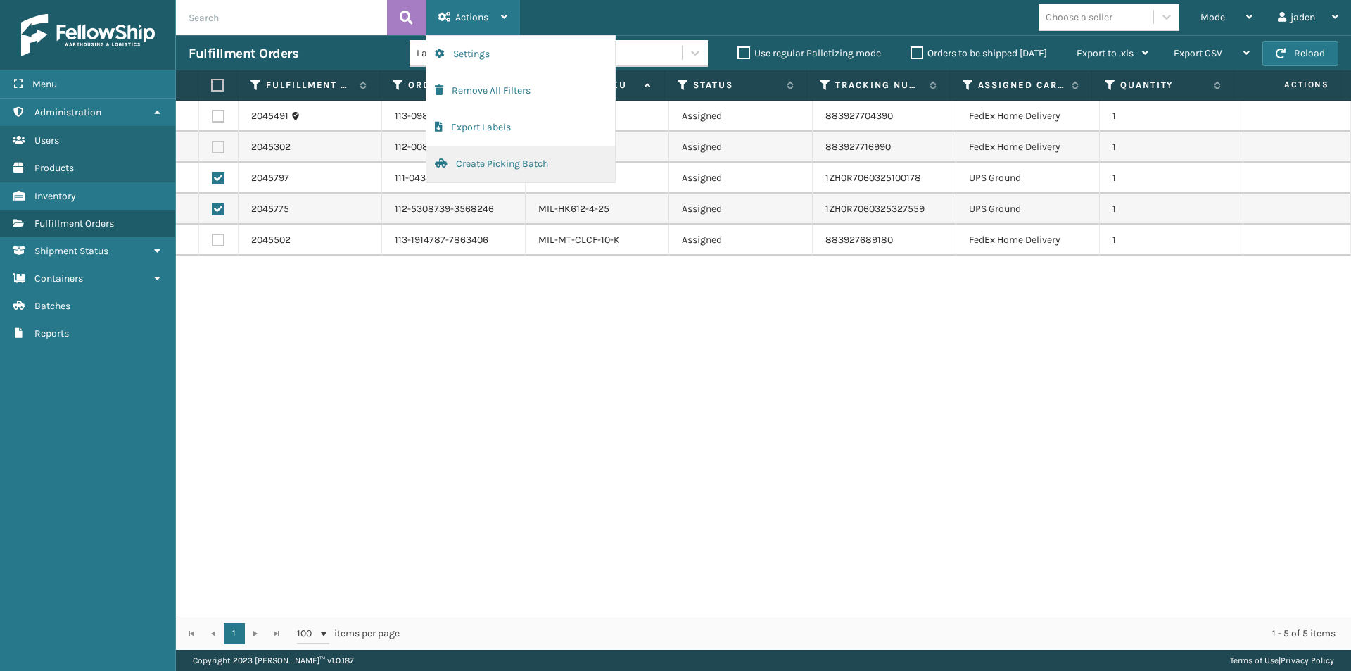
click at [512, 171] on button "Create Picking Batch" at bounding box center [520, 164] width 189 height 37
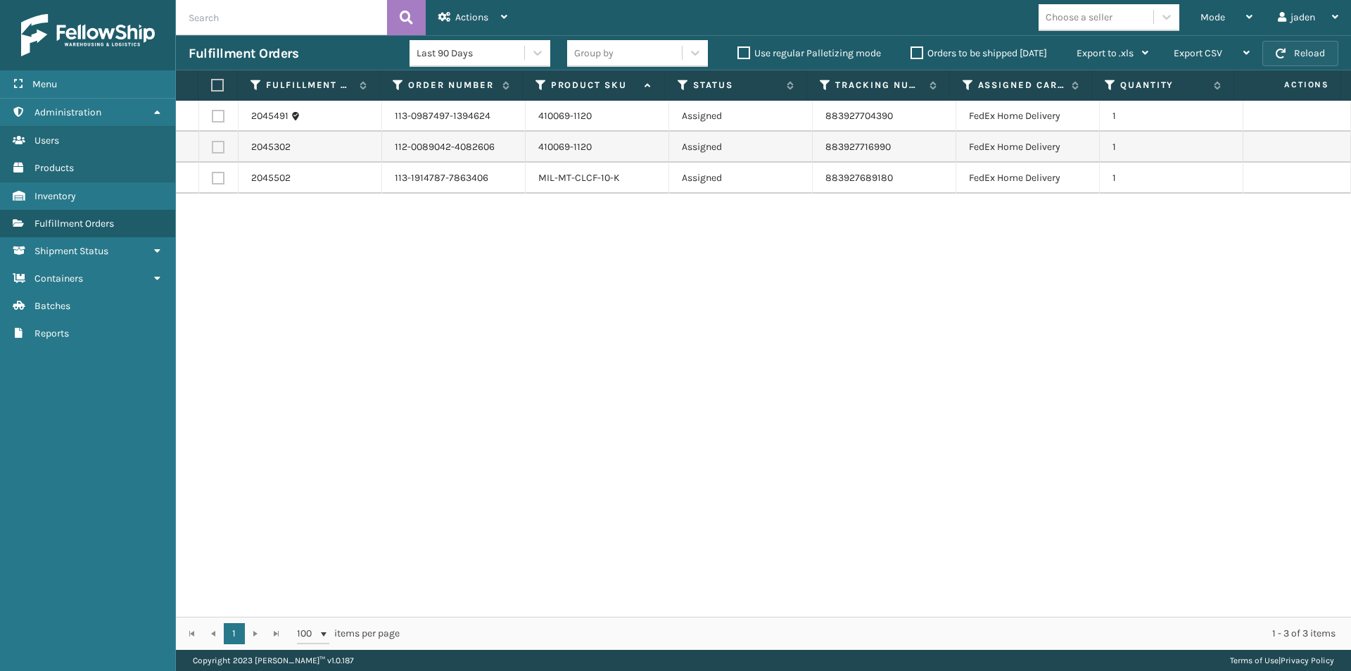
click at [1281, 44] on button "Reload" at bounding box center [1300, 53] width 76 height 25
